Goal: Information Seeking & Learning: Learn about a topic

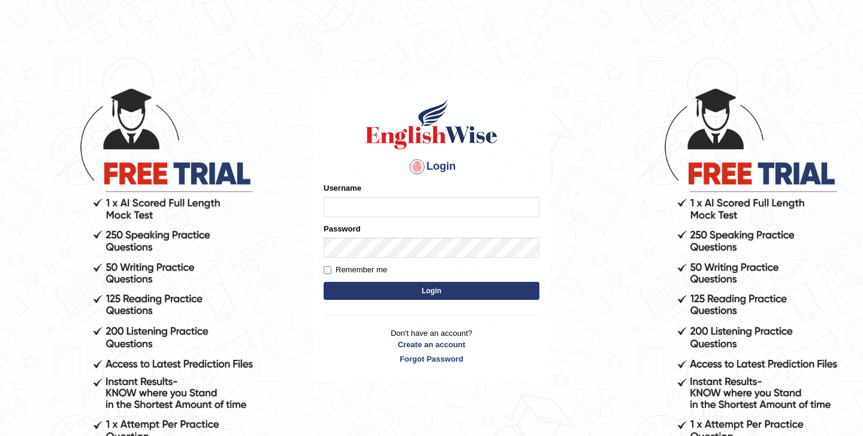
type input "SandhyaG"
click at [401, 290] on button "Login" at bounding box center [432, 291] width 216 height 18
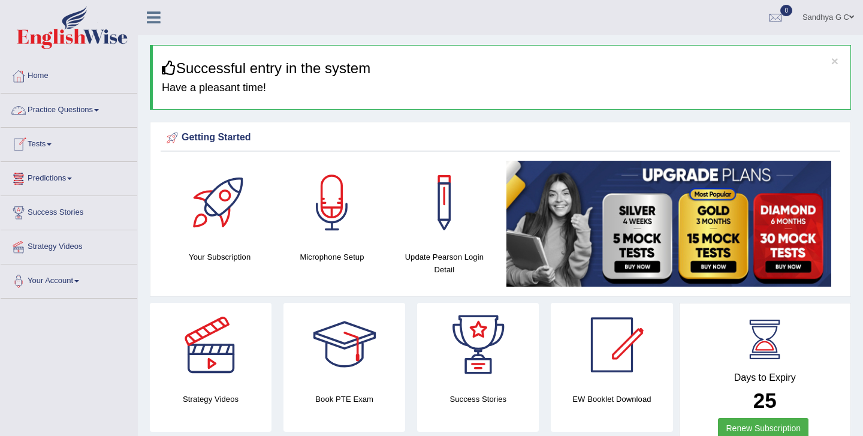
click at [106, 116] on link "Practice Questions" at bounding box center [69, 108] width 137 height 30
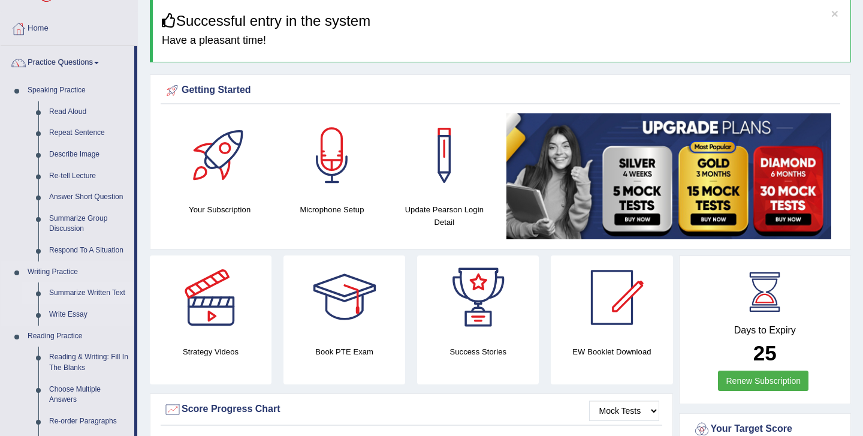
scroll to position [51, 0]
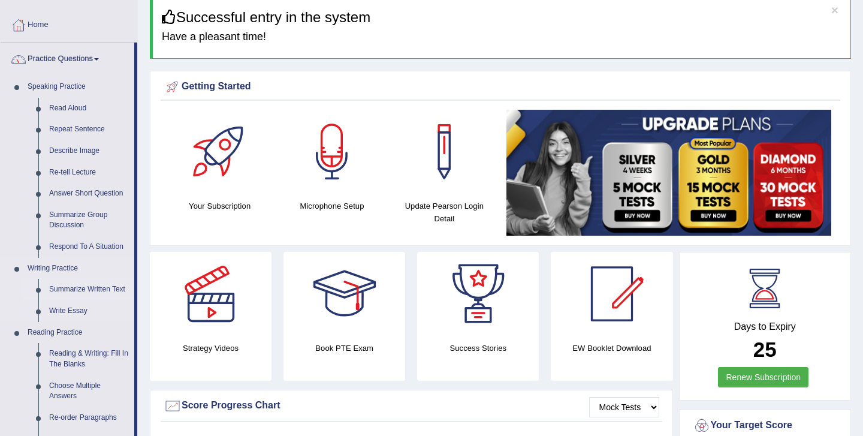
click at [110, 282] on link "Summarize Written Text" at bounding box center [89, 290] width 90 height 22
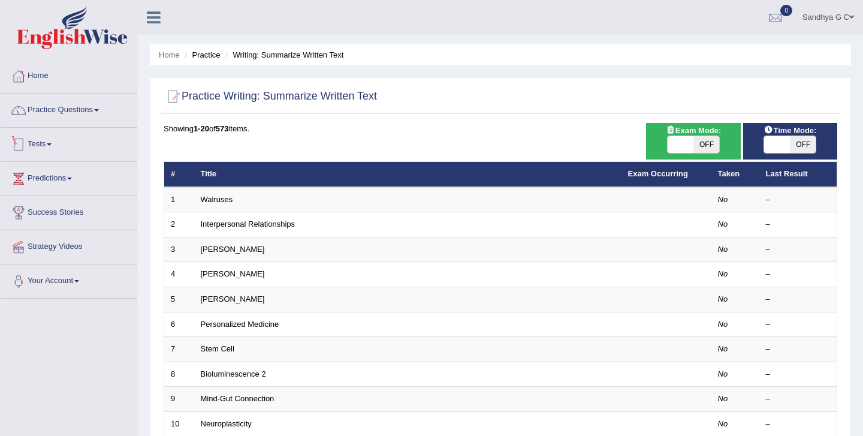
click at [92, 151] on link "Tests" at bounding box center [69, 143] width 137 height 30
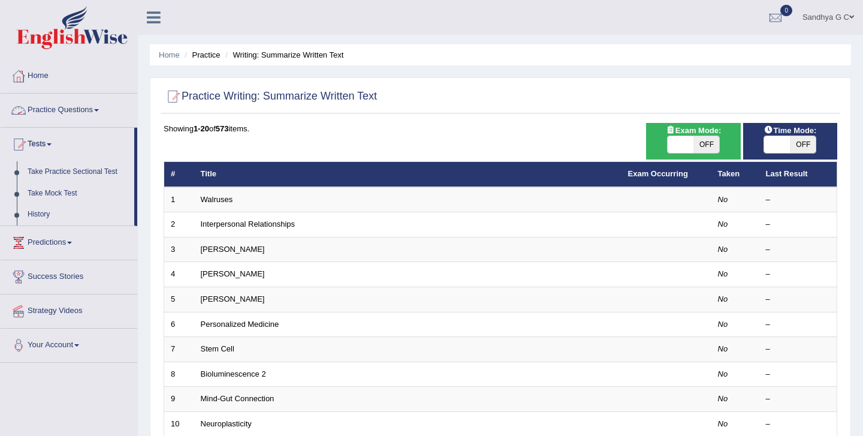
click at [98, 114] on link "Practice Questions" at bounding box center [69, 108] width 137 height 30
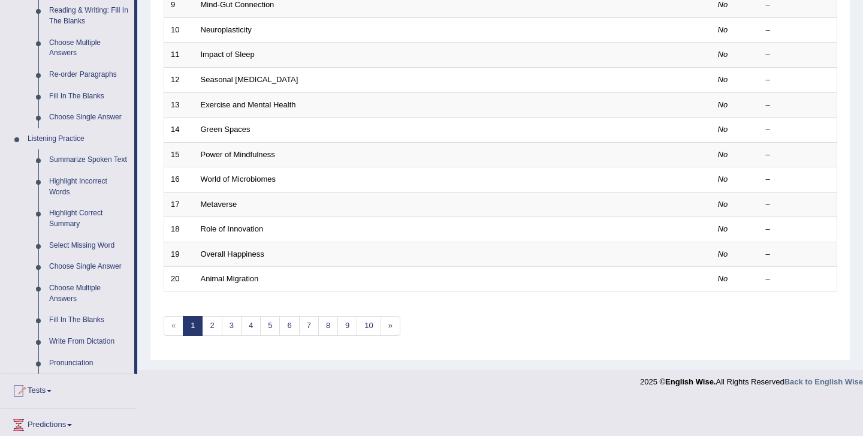
scroll to position [389, 0]
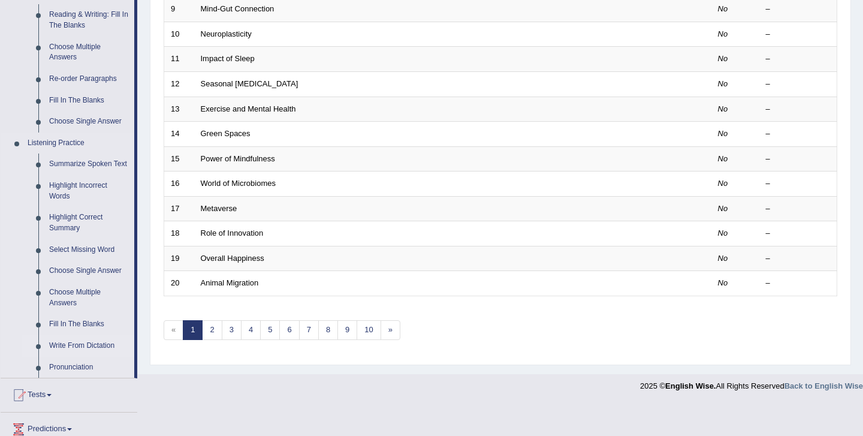
click at [68, 350] on link "Write From Dictation" at bounding box center [89, 346] width 90 height 22
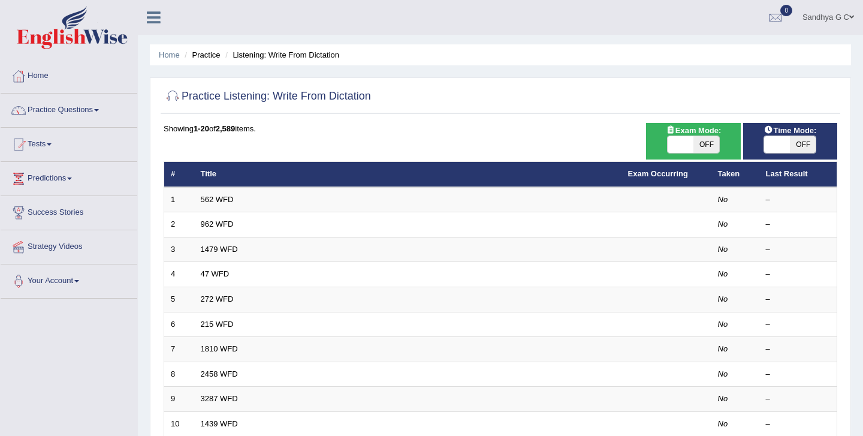
click at [678, 140] on span at bounding box center [681, 144] width 26 height 17
checkbox input "true"
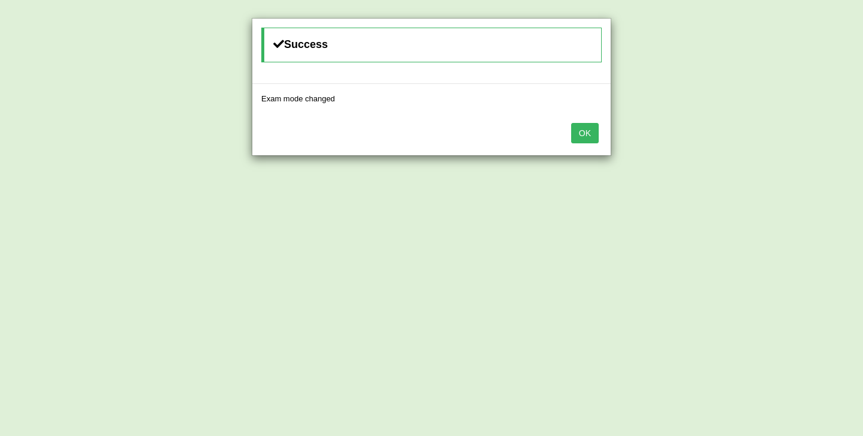
click at [585, 131] on button "OK" at bounding box center [585, 133] width 28 height 20
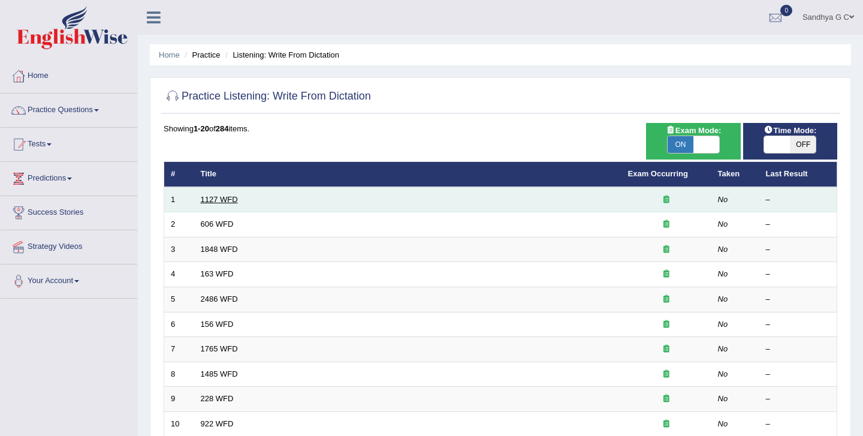
click at [220, 198] on link "1127 WFD" at bounding box center [219, 199] width 37 height 9
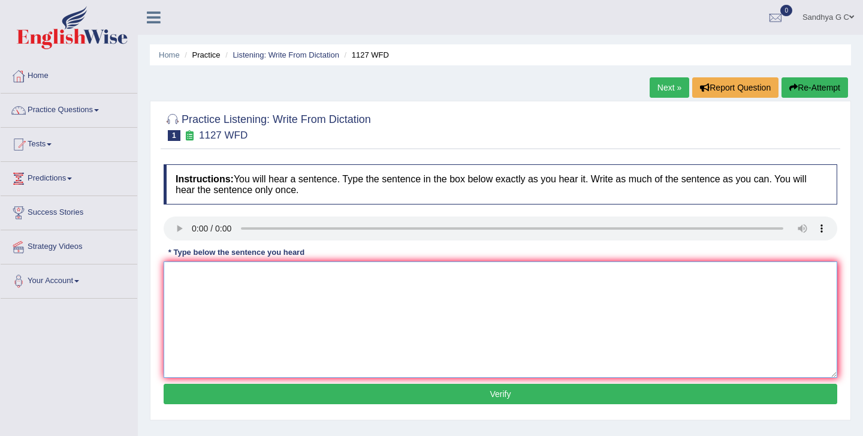
click at [216, 291] on textarea at bounding box center [501, 319] width 674 height 116
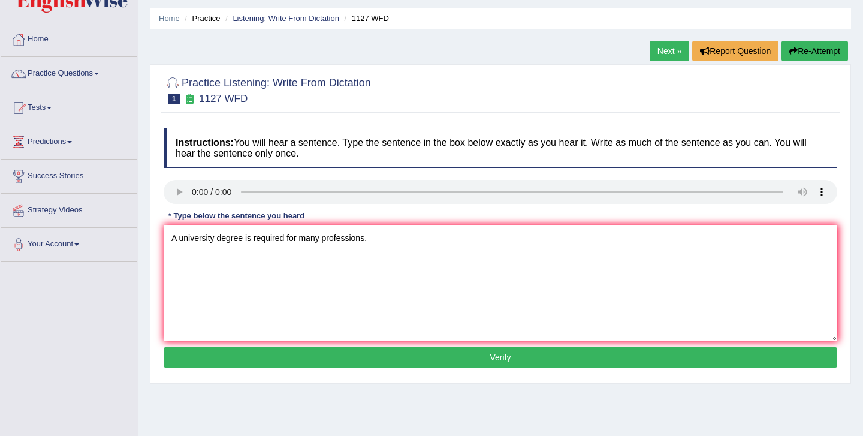
scroll to position [43, 0]
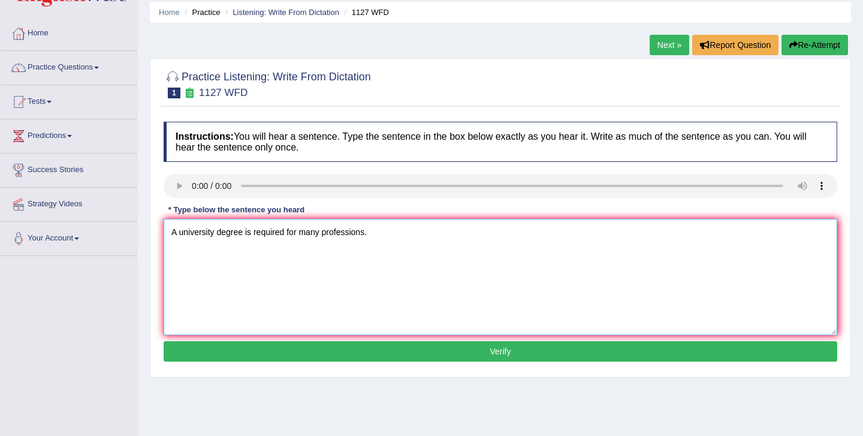
click at [284, 231] on textarea "A university degree is required for many professions." at bounding box center [501, 277] width 674 height 116
click at [313, 233] on textarea "A university degree is requirement for many professions." at bounding box center [501, 277] width 674 height 116
type textarea "A university degree is requirement to entry many professions."
click at [453, 354] on button "Verify" at bounding box center [501, 351] width 674 height 20
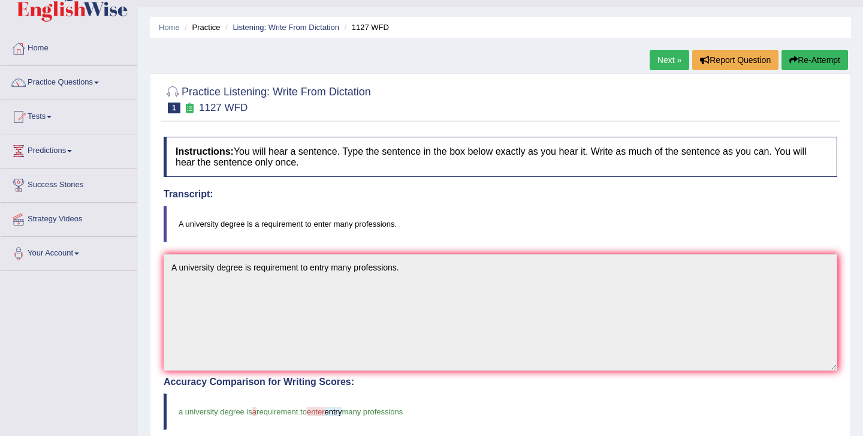
scroll to position [0, 0]
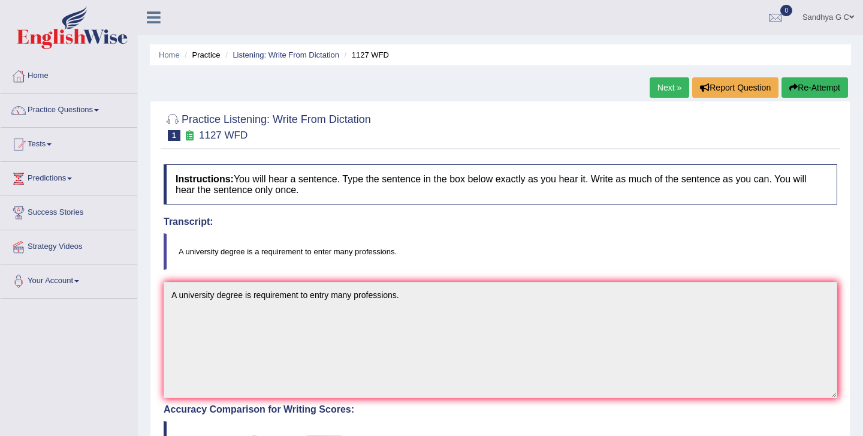
click at [665, 88] on link "Next »" at bounding box center [670, 87] width 40 height 20
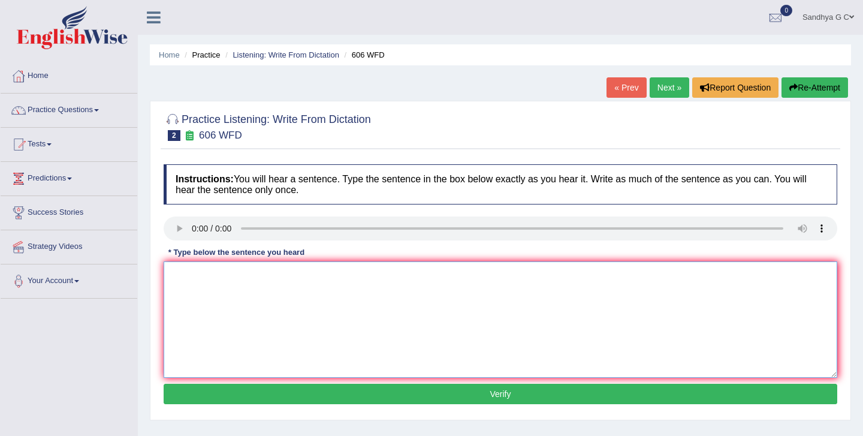
click at [273, 310] on textarea at bounding box center [501, 319] width 674 height 116
click at [180, 307] on textarea at bounding box center [501, 319] width 674 height 116
click at [271, 272] on textarea "Students would study the" at bounding box center [501, 319] width 674 height 116
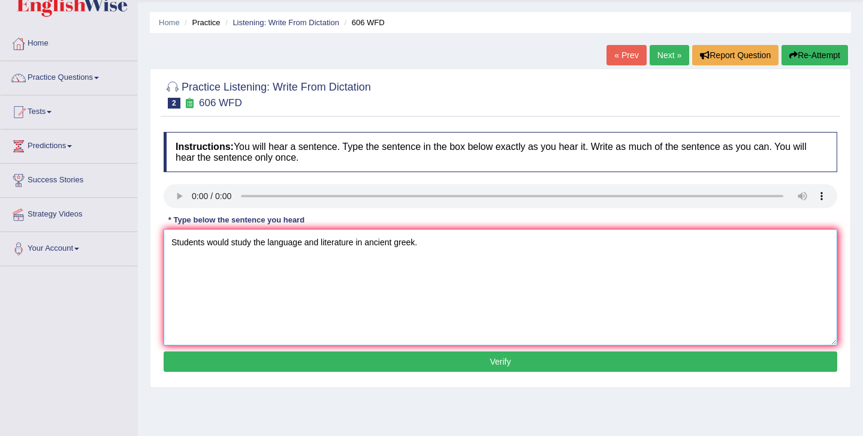
scroll to position [43, 0]
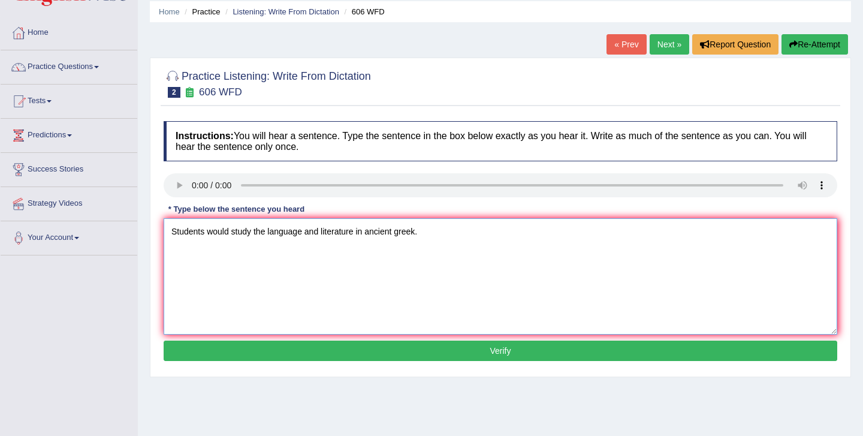
type textarea "Students would study the language and literature in ancient greek."
click at [351, 354] on button "Verify" at bounding box center [501, 350] width 674 height 20
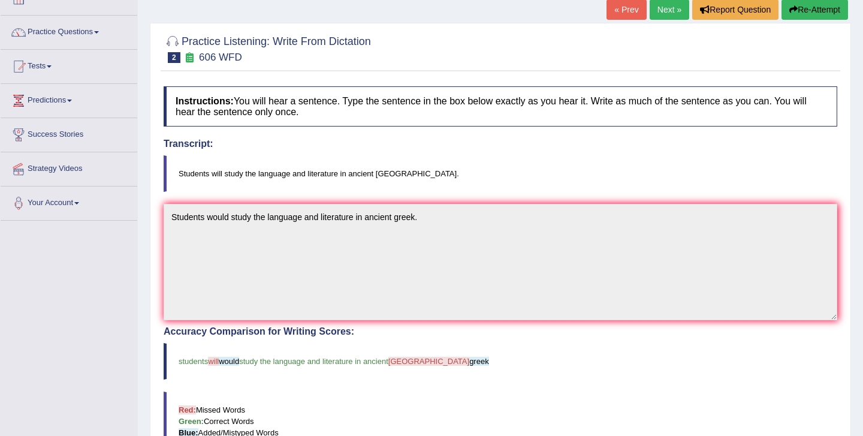
scroll to position [80, 0]
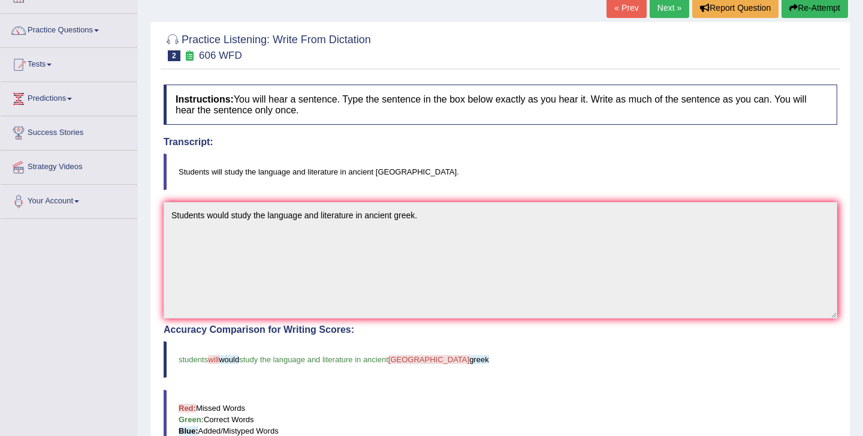
click at [660, 12] on link "Next »" at bounding box center [670, 8] width 40 height 20
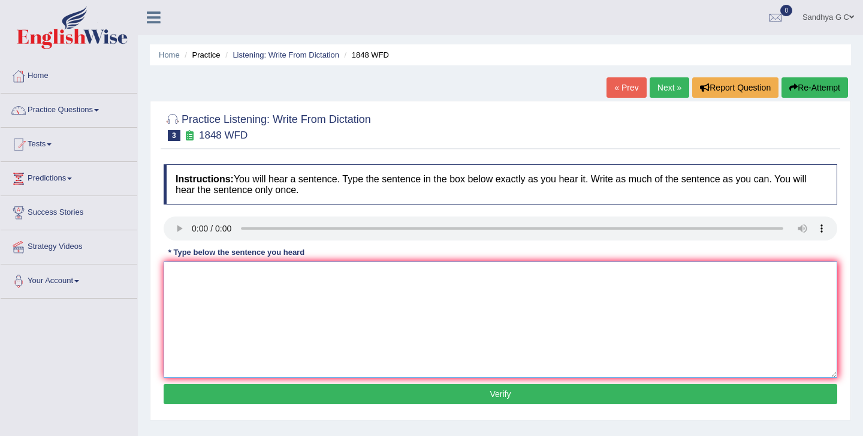
click at [195, 283] on textarea at bounding box center [501, 319] width 674 height 116
click at [246, 279] on textarea "Students must be" at bounding box center [501, 319] width 674 height 116
click at [373, 273] on textarea "Students must be present valid identification to enroll this course" at bounding box center [501, 319] width 674 height 116
click at [430, 277] on textarea "Students must be present valid identification to enroll on this course" at bounding box center [501, 319] width 674 height 116
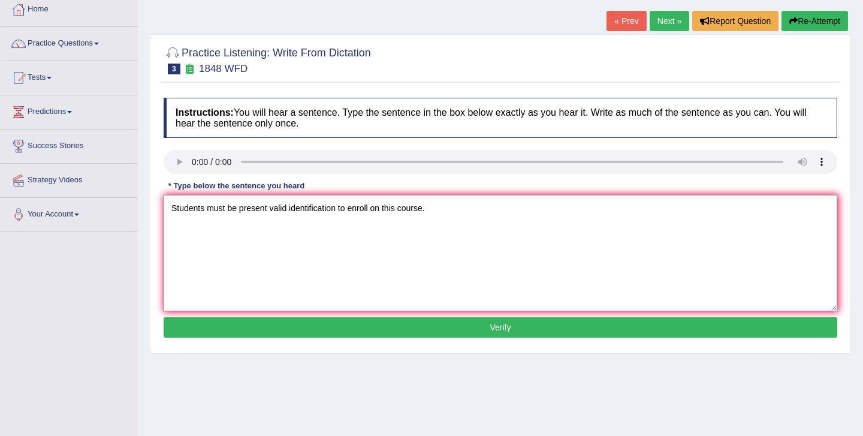
scroll to position [69, 0]
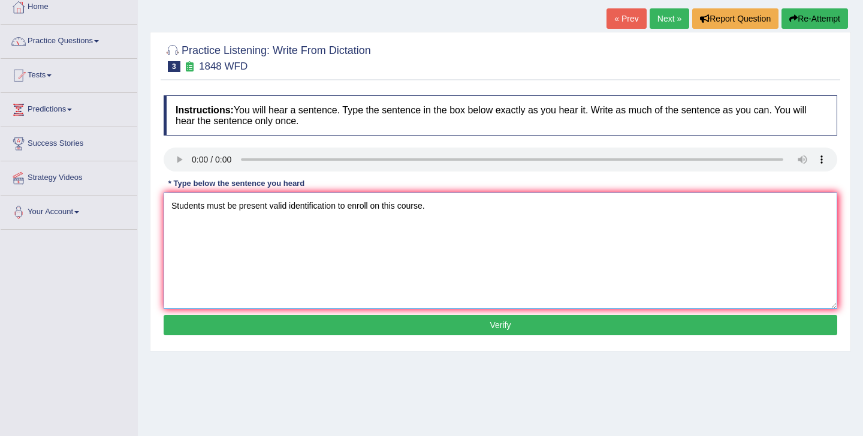
click at [240, 205] on textarea "Students must be present valid identification to enroll on this course." at bounding box center [501, 250] width 674 height 116
type textarea "Students must present valid identification to enroll on this course."
click at [368, 330] on button "Verify" at bounding box center [501, 325] width 674 height 20
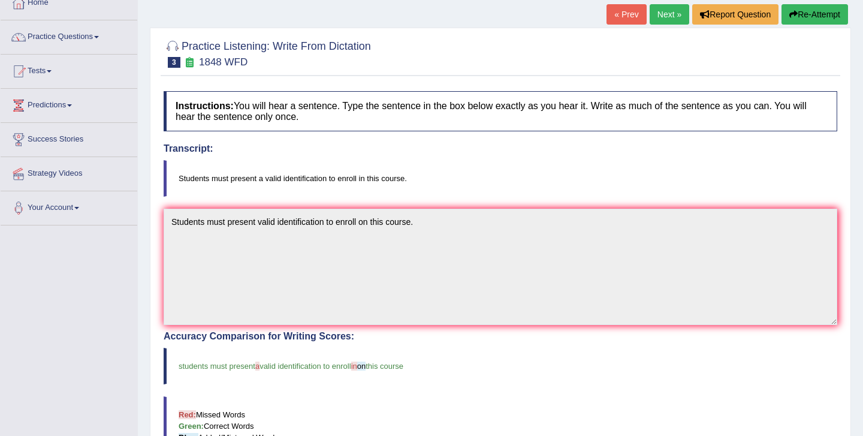
scroll to position [51, 0]
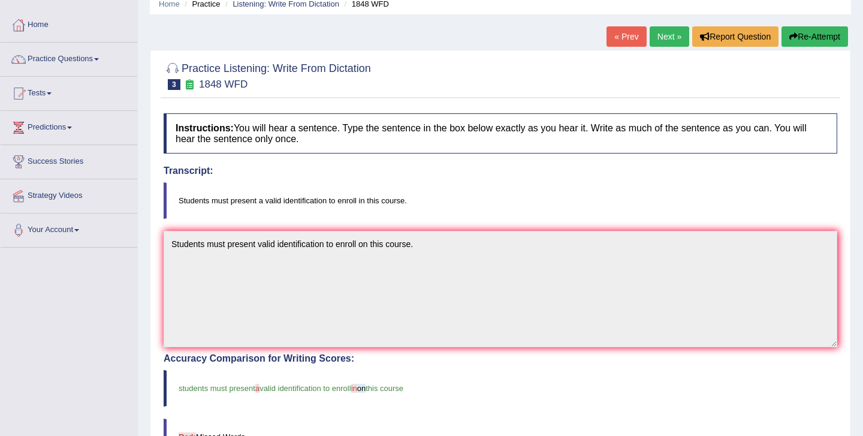
click at [654, 26] on link "Next »" at bounding box center [670, 36] width 40 height 20
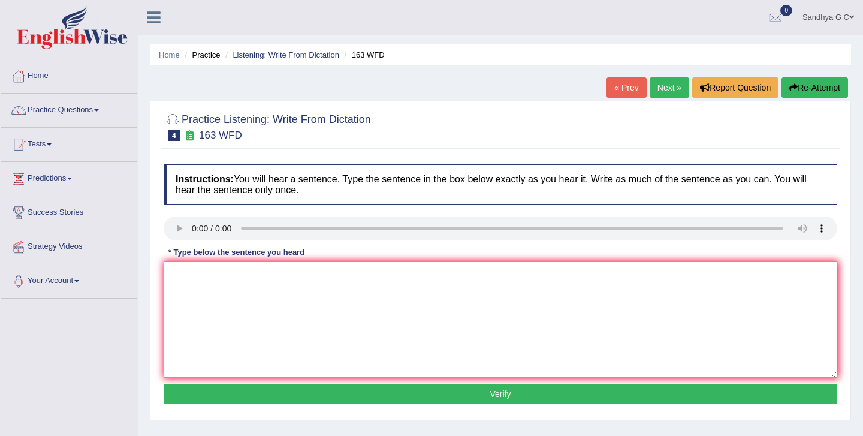
click at [398, 302] on textarea at bounding box center [501, 319] width 674 height 116
click at [201, 286] on textarea at bounding box center [501, 319] width 674 height 116
click at [294, 276] on textarea "A number of assignments shoul" at bounding box center [501, 319] width 674 height 116
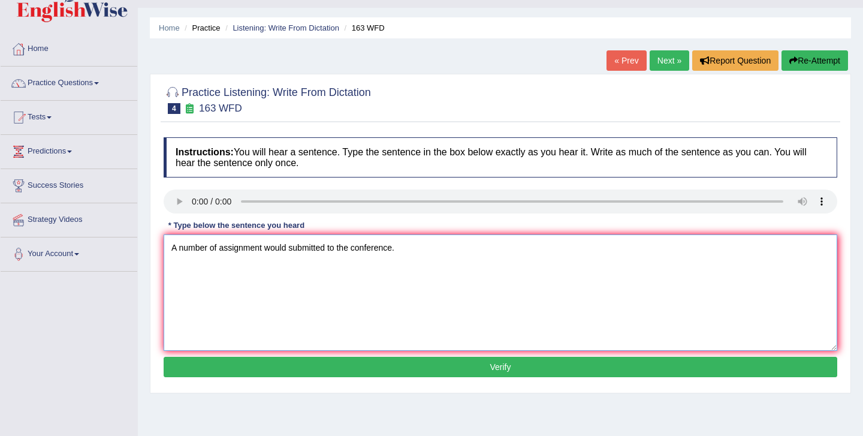
scroll to position [37, 0]
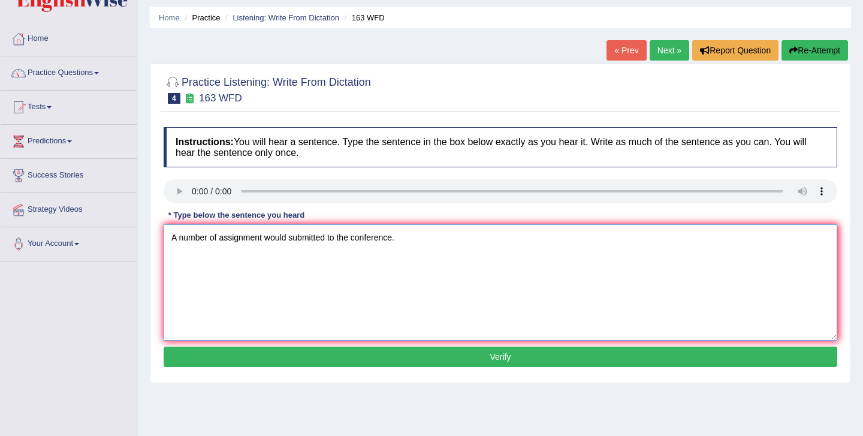
type textarea "A number of assignment would submitted to the conference."
click at [427, 355] on button "Verify" at bounding box center [501, 356] width 674 height 20
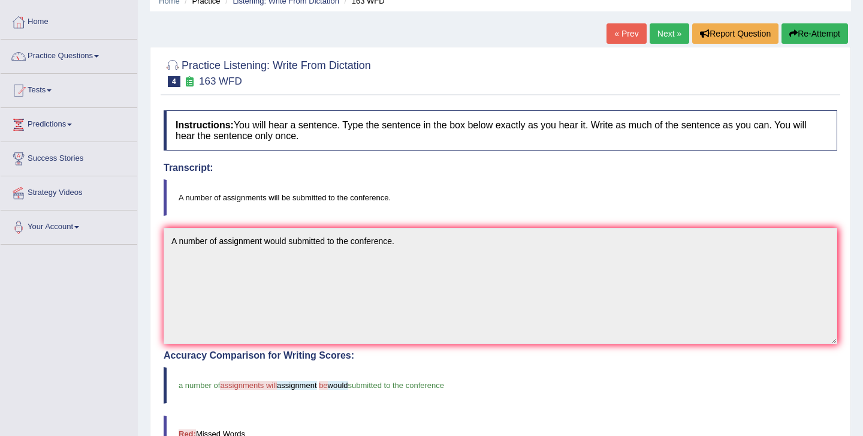
scroll to position [0, 0]
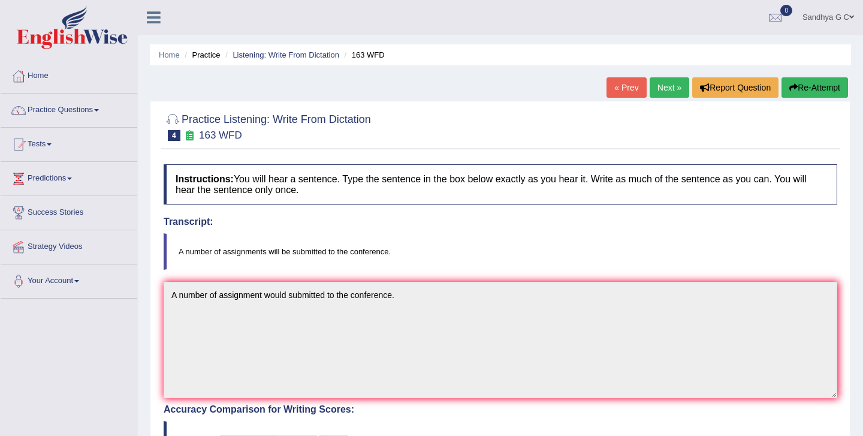
click at [664, 83] on link "Next »" at bounding box center [670, 87] width 40 height 20
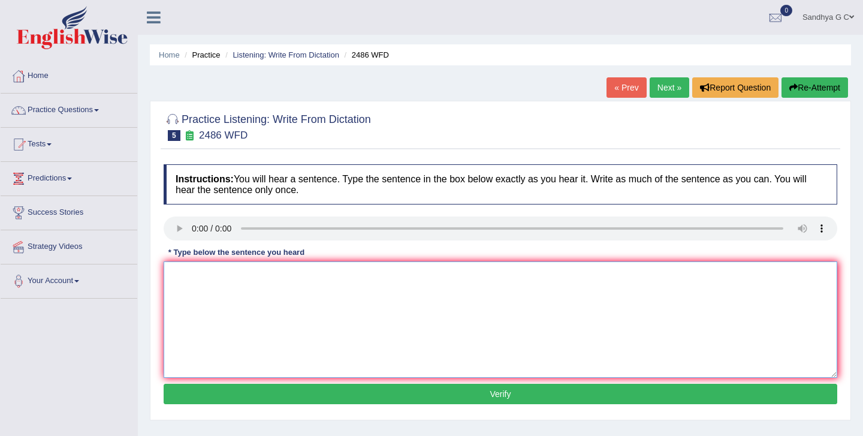
click at [387, 335] on textarea at bounding box center [501, 319] width 674 height 116
click at [218, 297] on textarea at bounding box center [501, 319] width 674 height 116
click at [234, 275] on textarea "It is quite" at bounding box center [501, 319] width 674 height 116
click at [309, 275] on textarea "It is quite clear that facial expression" at bounding box center [501, 319] width 674 height 116
click at [333, 277] on textarea "It is quite clear that facial expressions are" at bounding box center [501, 319] width 674 height 116
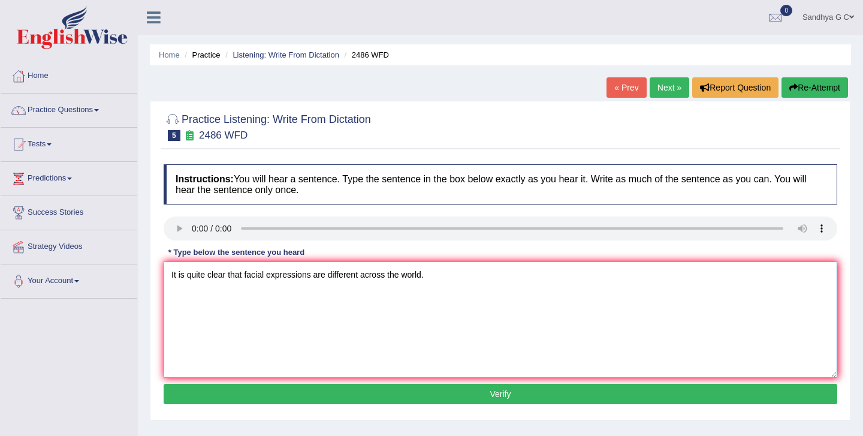
click at [243, 276] on textarea "It is quite clear that facial expressions are different across the world." at bounding box center [501, 319] width 674 height 116
type textarea "It is quite clear that our facial expressions are different across the world."
click at [485, 391] on button "Verify" at bounding box center [501, 394] width 674 height 20
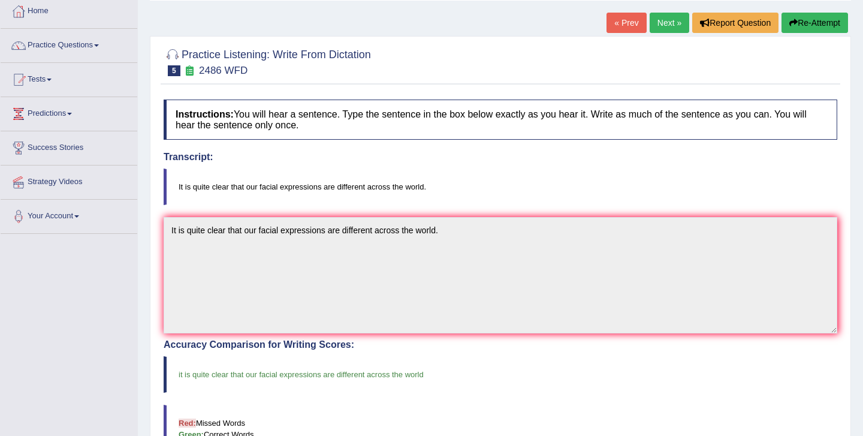
scroll to position [50, 0]
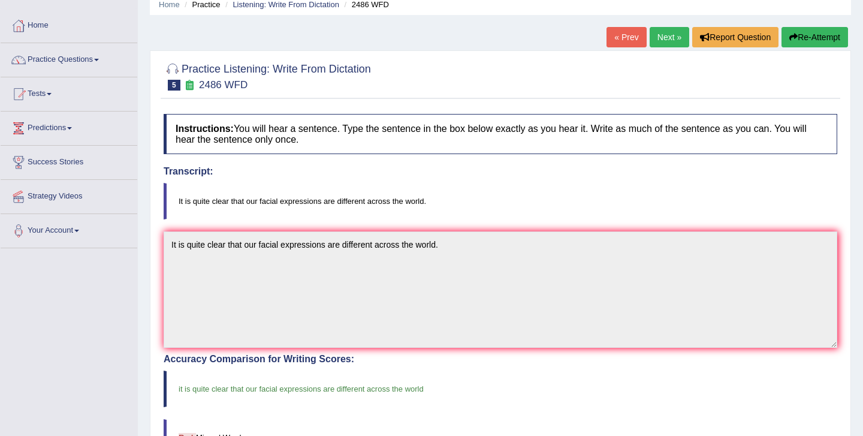
click at [674, 41] on link "Next »" at bounding box center [670, 37] width 40 height 20
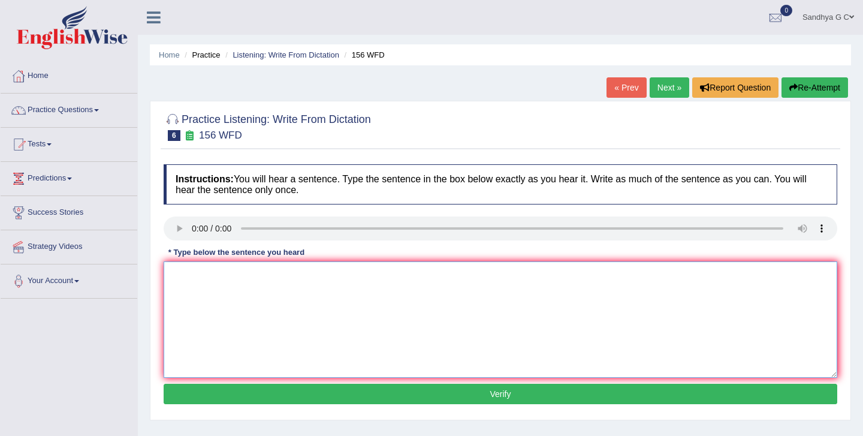
click at [401, 301] on textarea at bounding box center [501, 319] width 674 height 116
click at [183, 274] on textarea at bounding box center [501, 319] width 674 height 116
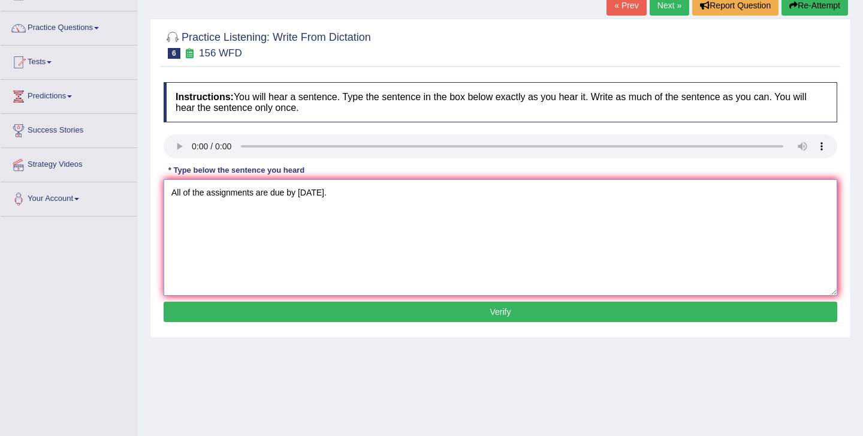
scroll to position [103, 0]
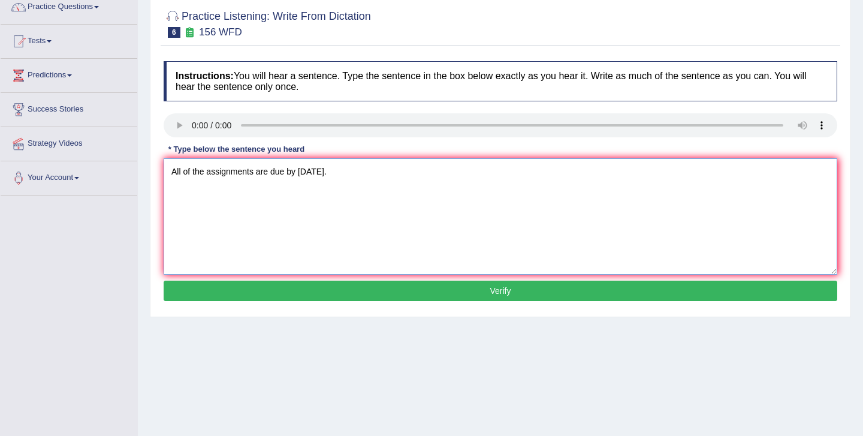
type textarea "All of the assignments are due by tomorrow."
click at [341, 285] on button "Verify" at bounding box center [501, 290] width 674 height 20
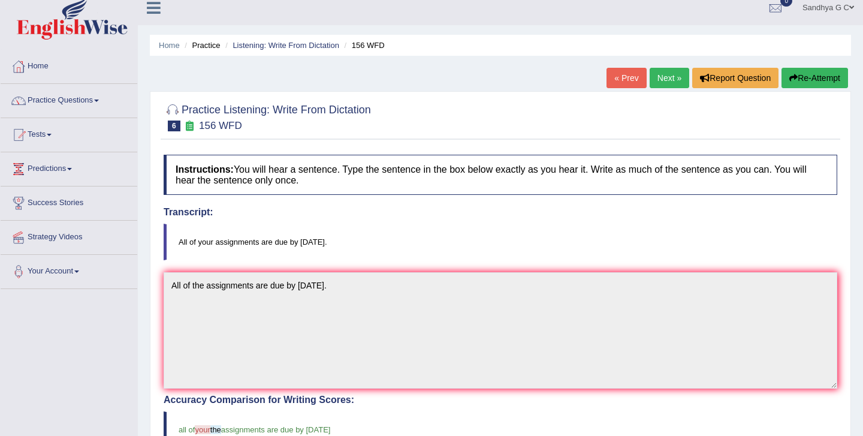
scroll to position [0, 0]
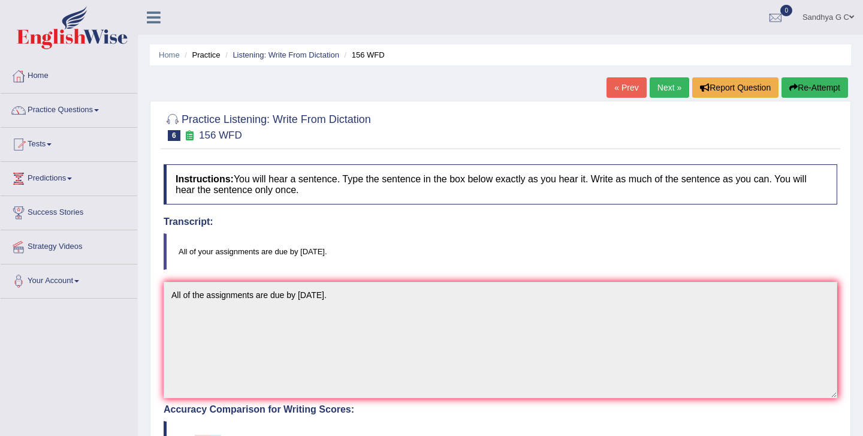
click at [99, 109] on link "Practice Questions" at bounding box center [69, 108] width 137 height 30
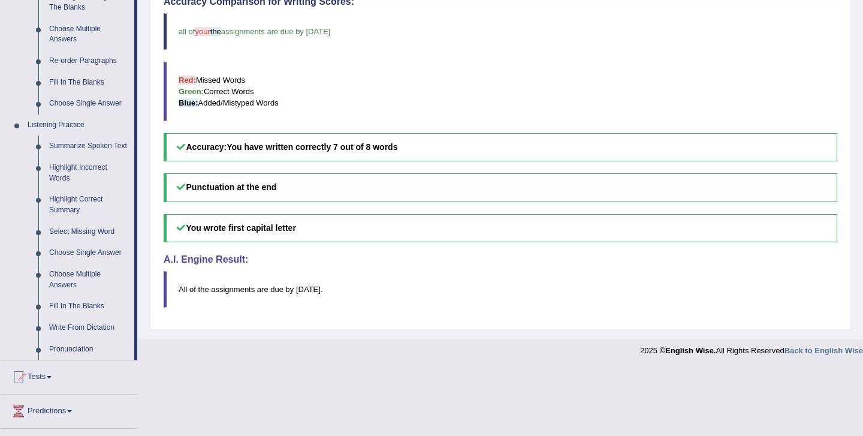
scroll to position [480, 0]
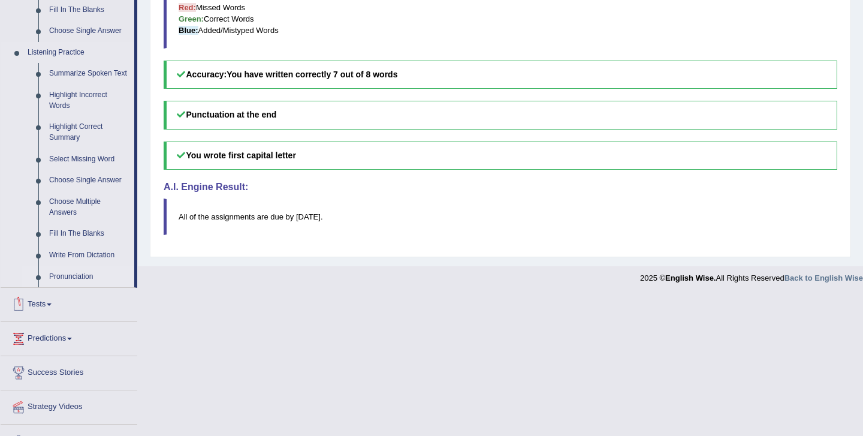
click at [78, 286] on link "Pronunciation" at bounding box center [89, 277] width 90 height 22
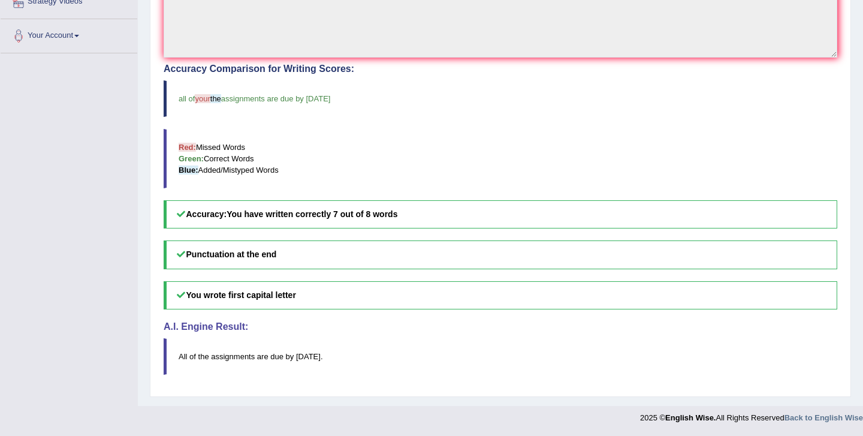
scroll to position [164, 0]
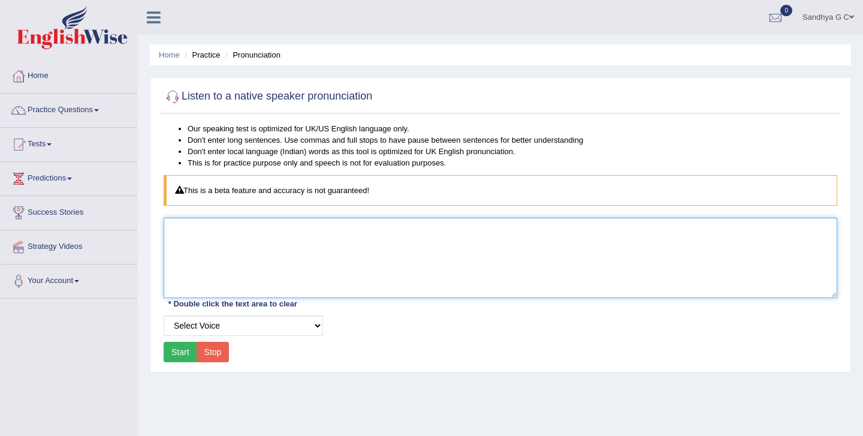
click at [282, 227] on textarea at bounding box center [501, 258] width 674 height 80
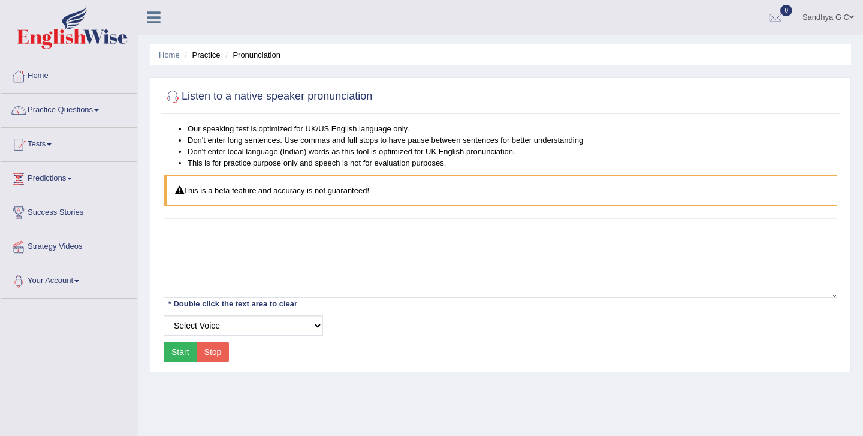
click at [183, 348] on button "Start" at bounding box center [181, 352] width 34 height 20
click at [299, 324] on select "Select Voice UK English Female UK English Male" at bounding box center [243, 325] width 159 height 20
click at [98, 112] on link "Practice Questions" at bounding box center [69, 108] width 137 height 30
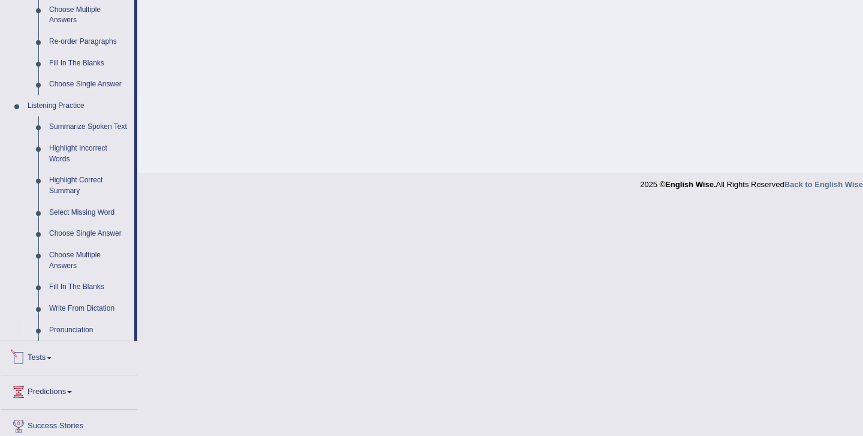
scroll to position [428, 0]
click at [98, 291] on link "Fill In The Blanks" at bounding box center [89, 286] width 90 height 22
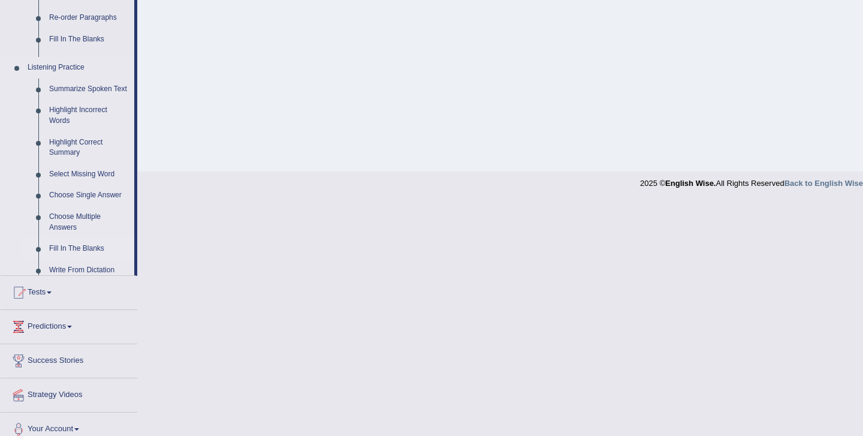
scroll to position [194, 0]
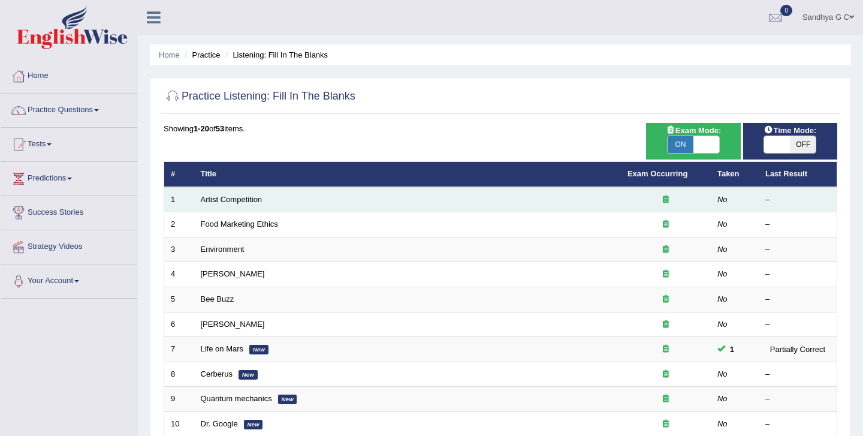
click at [614, 197] on td "Artist Competition" at bounding box center [407, 199] width 427 height 25
click at [251, 198] on link "Artist Competition" at bounding box center [232, 199] width 62 height 9
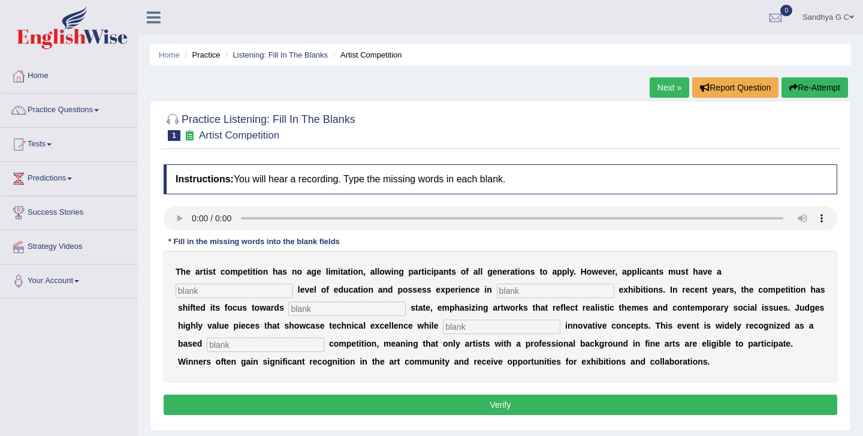
click at [293, 283] on input "text" at bounding box center [234, 290] width 117 height 14
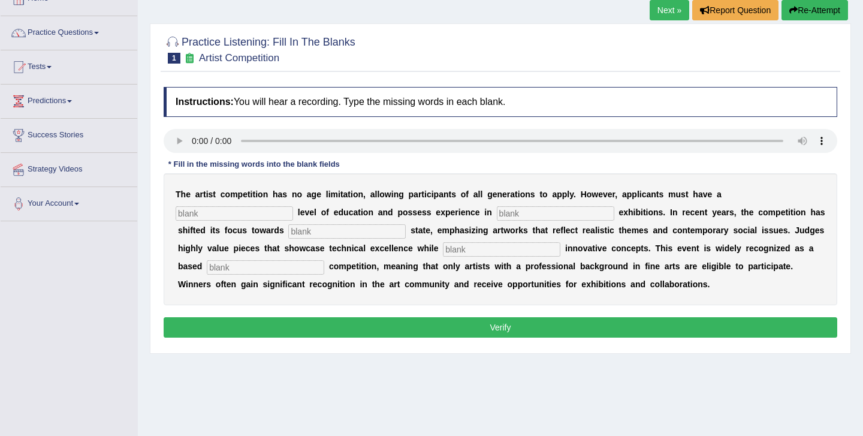
scroll to position [49, 0]
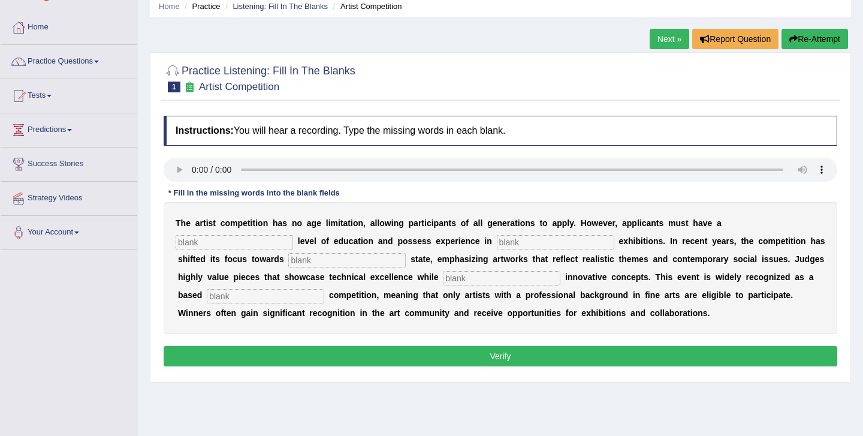
click at [293, 235] on input "text" at bounding box center [234, 242] width 117 height 14
type input "gradi"
click at [497, 239] on input "text" at bounding box center [555, 242] width 117 height 14
click at [497, 244] on input "sculture" at bounding box center [555, 242] width 117 height 14
type input "scu"
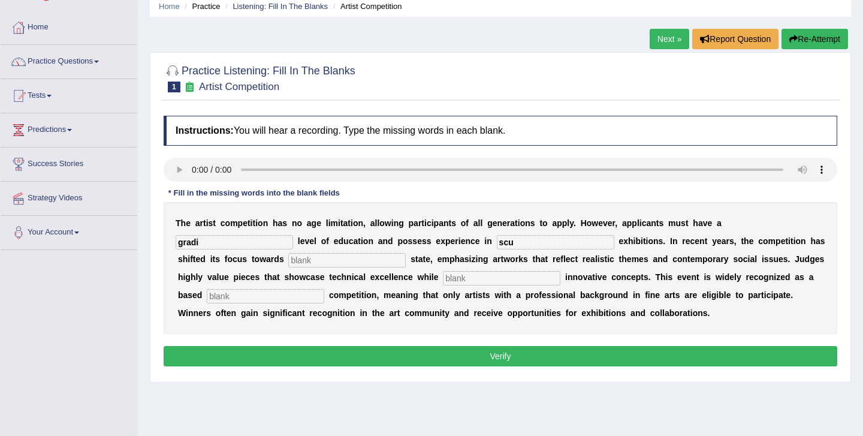
click at [293, 235] on input "gradi" at bounding box center [234, 242] width 117 height 14
type input "gradiuate"
click at [497, 246] on input "scu" at bounding box center [555, 242] width 117 height 14
type input "scup"
click at [209, 252] on div "T h e a r t i s t c o m p e t i t i o n h a s n o a g e l i m i t a t i o n , a…" at bounding box center [501, 268] width 674 height 132
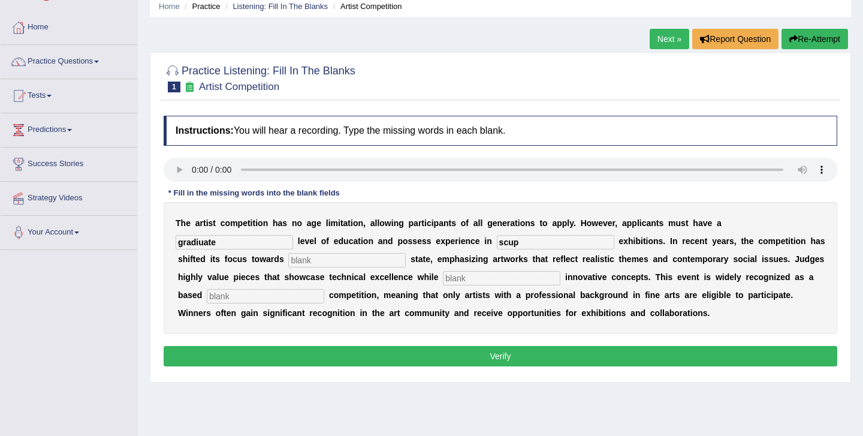
click at [288, 262] on input "text" at bounding box center [346, 260] width 117 height 14
type input "real"
click at [443, 276] on input "text" at bounding box center [501, 278] width 117 height 14
type input "inco"
click at [324, 289] on input "text" at bounding box center [265, 296] width 117 height 14
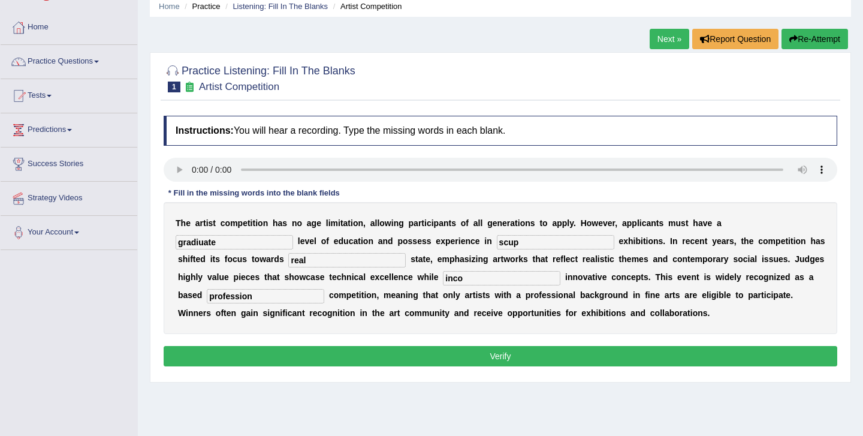
type input "profession"
click at [443, 284] on input "inco" at bounding box center [501, 278] width 117 height 14
type input "incoperating"
click at [497, 241] on input "scup" at bounding box center [555, 242] width 117 height 14
click at [497, 241] on input "scputre" at bounding box center [555, 242] width 117 height 14
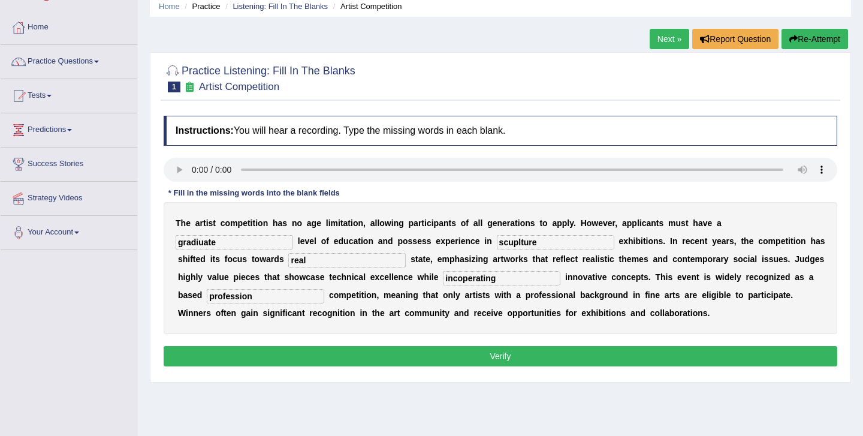
type input "scuplture"
click at [405, 349] on button "Verify" at bounding box center [501, 356] width 674 height 20
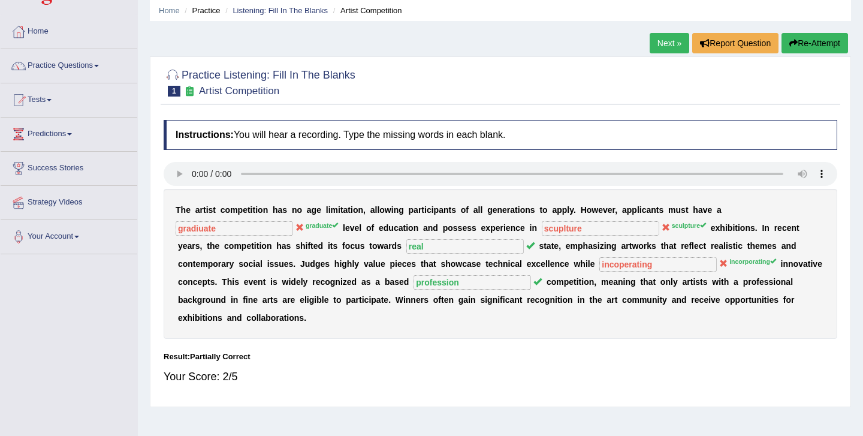
scroll to position [0, 0]
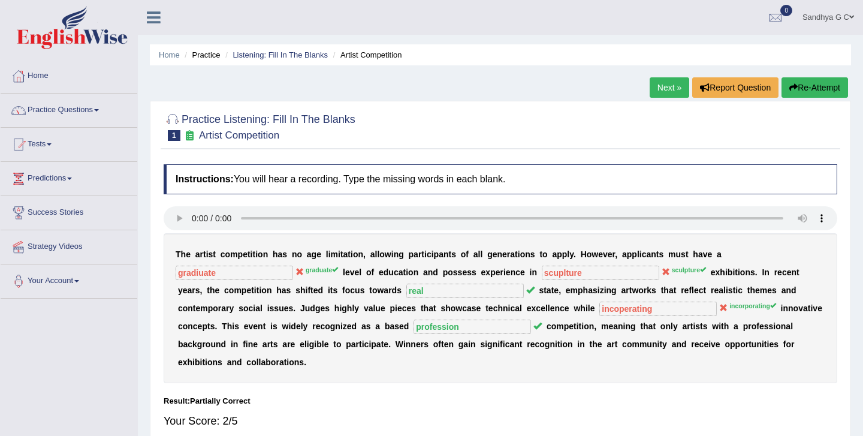
click at [666, 93] on link "Next »" at bounding box center [670, 87] width 40 height 20
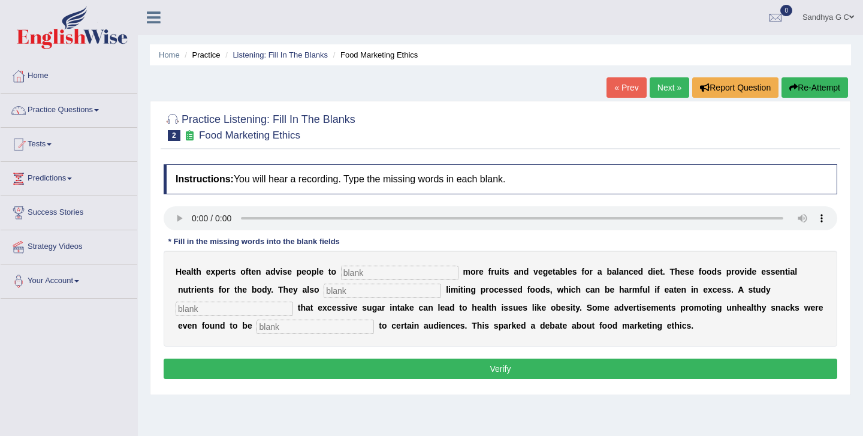
click at [375, 270] on input "text" at bounding box center [399, 272] width 117 height 14
type input "consume"
click at [324, 292] on input "text" at bounding box center [382, 290] width 117 height 14
type input "recommended"
click at [293, 301] on input "text" at bounding box center [234, 308] width 117 height 14
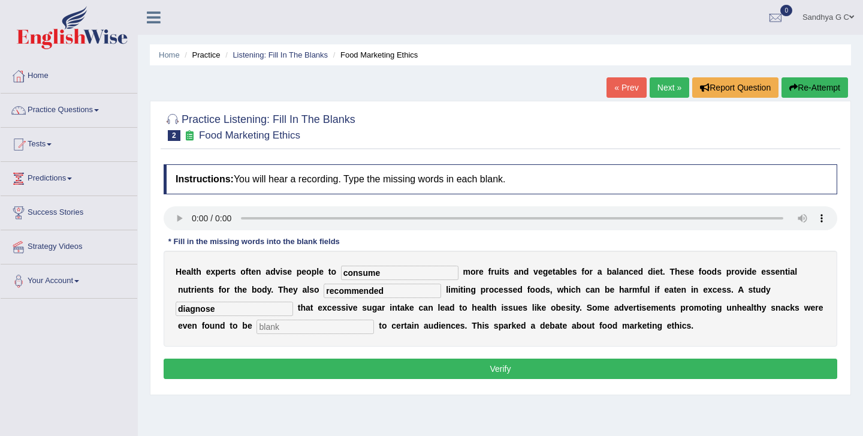
type input "diagnose"
click at [256, 330] on input "text" at bounding box center [314, 326] width 117 height 14
type input "a"
type input "offensive"
click at [449, 367] on button "Verify" at bounding box center [501, 368] width 674 height 20
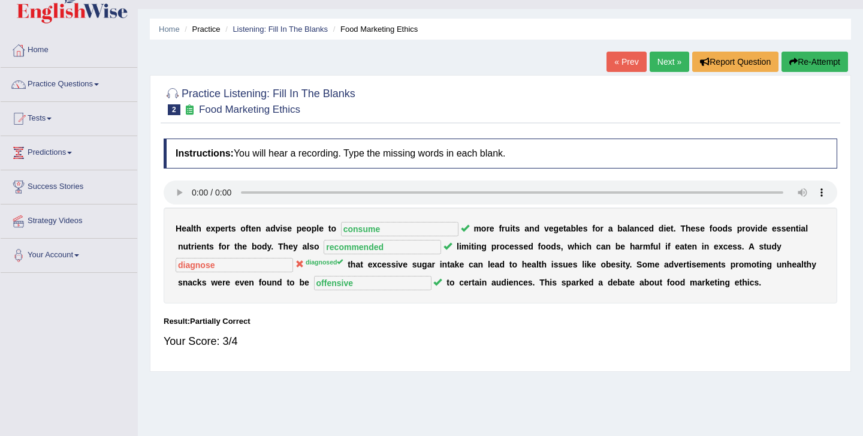
scroll to position [25, 0]
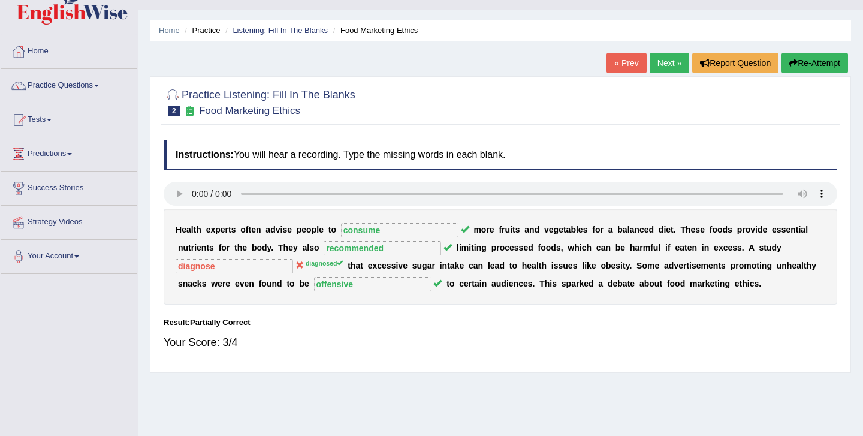
click at [672, 59] on link "Next »" at bounding box center [670, 63] width 40 height 20
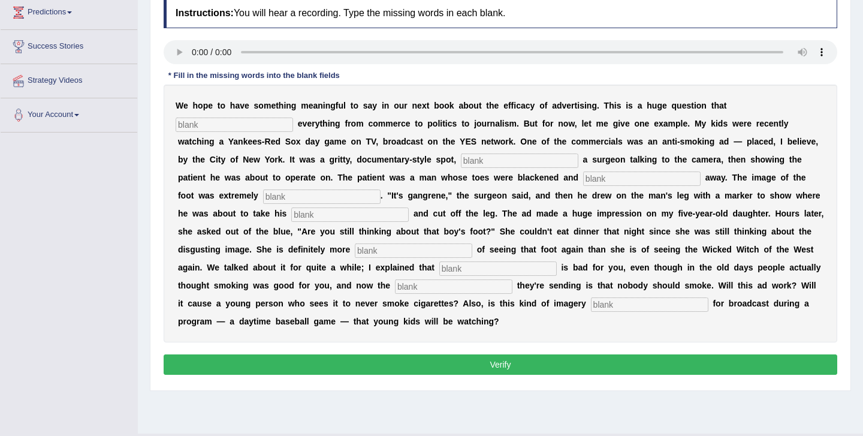
scroll to position [167, 0]
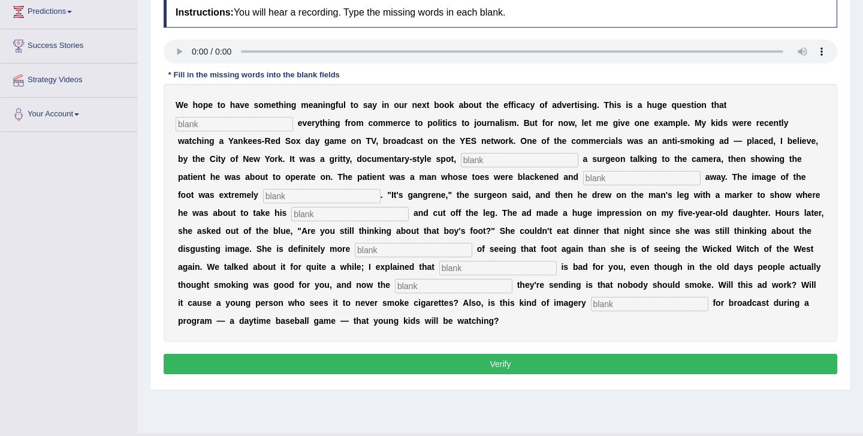
click at [249, 125] on input "text" at bounding box center [234, 124] width 117 height 14
click at [220, 119] on input "text" at bounding box center [234, 124] width 117 height 14
type input "impacts"
click at [461, 159] on input "text" at bounding box center [519, 160] width 117 height 14
type input "featuring"
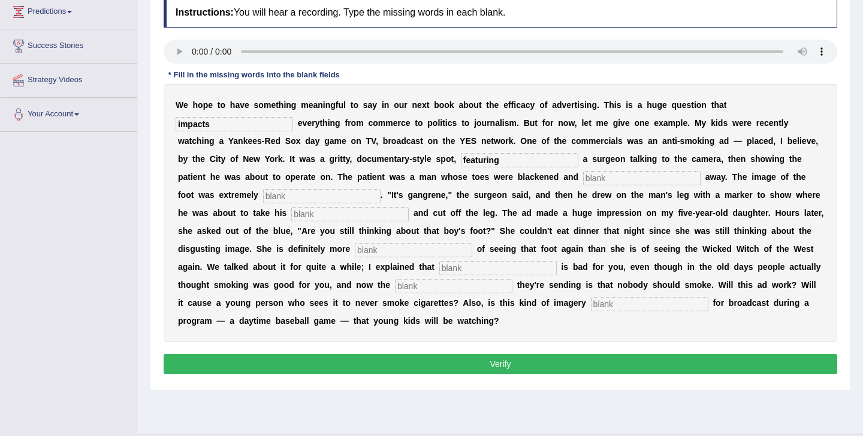
click at [583, 177] on input "text" at bounding box center [641, 178] width 117 height 14
type input "running"
click at [263, 198] on input "text" at bounding box center [321, 196] width 117 height 14
type input "disguisting"
click at [291, 211] on input "text" at bounding box center [349, 214] width 117 height 14
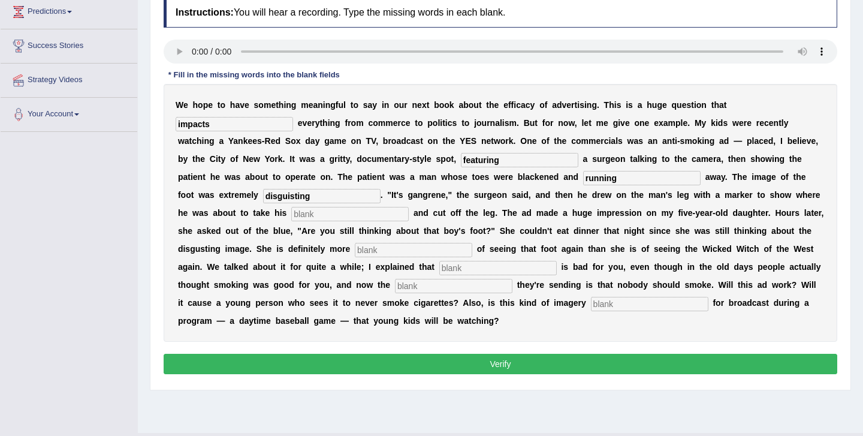
click at [291, 218] on input "text" at bounding box center [349, 214] width 117 height 14
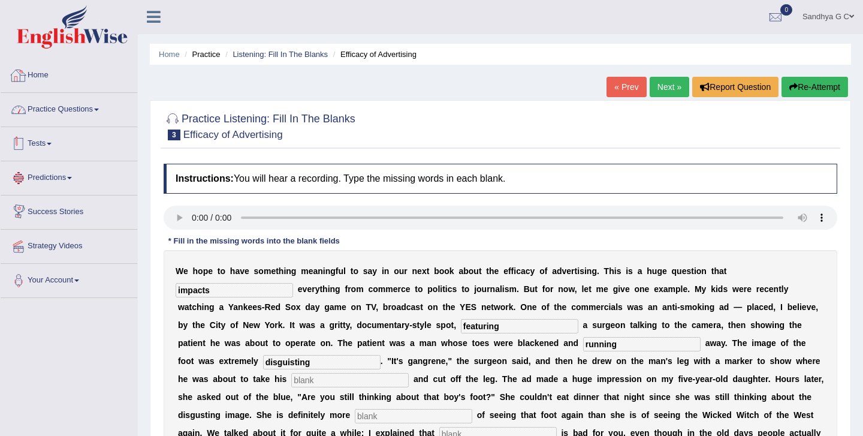
scroll to position [0, 0]
click at [85, 102] on link "Practice Questions" at bounding box center [69, 108] width 137 height 30
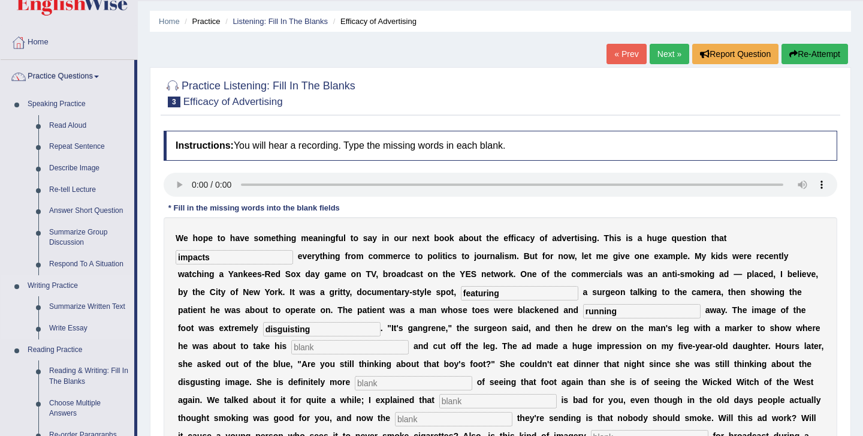
scroll to position [35, 0]
